Goal: Book appointment/travel/reservation

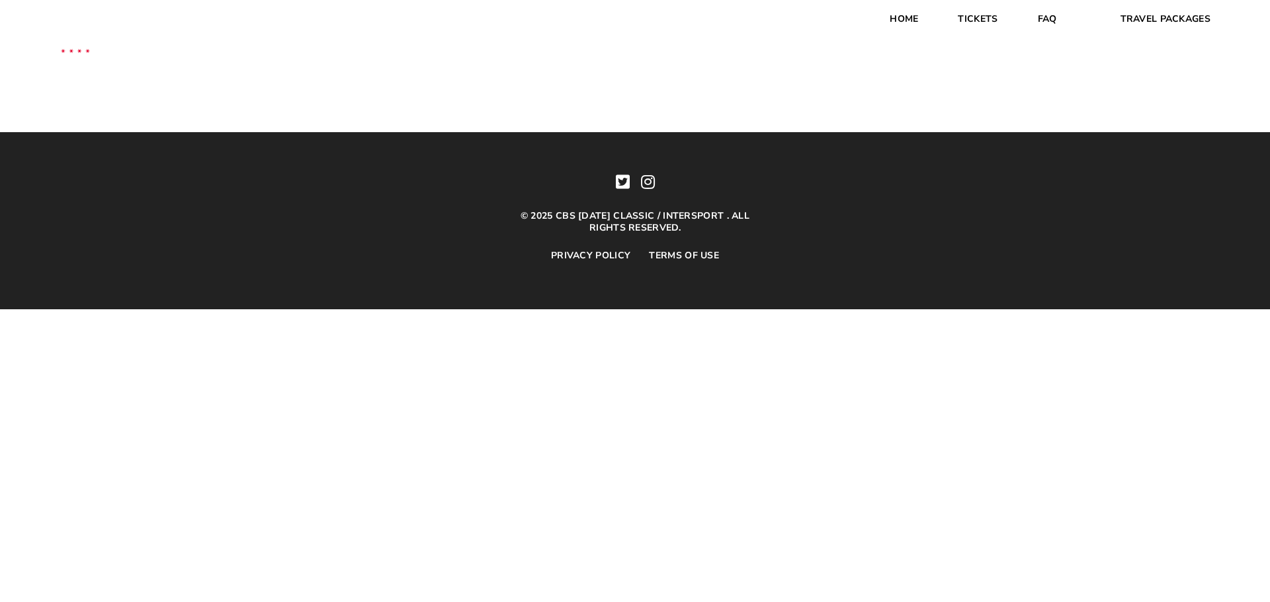
click at [69, 48] on img at bounding box center [75, 48] width 71 height 71
